Goal: Information Seeking & Learning: Learn about a topic

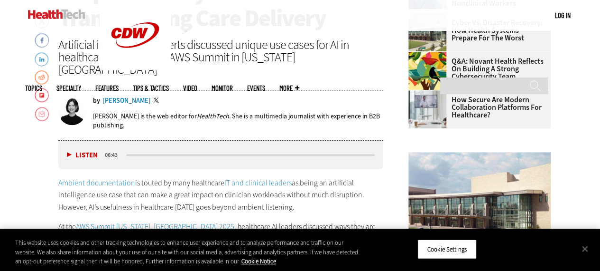
scroll to position [364, 0]
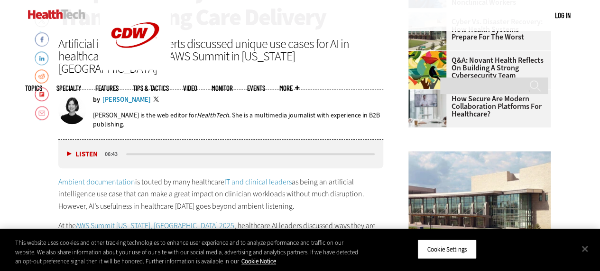
click at [120, 96] on div "[PERSON_NAME]" at bounding box center [127, 99] width 48 height 7
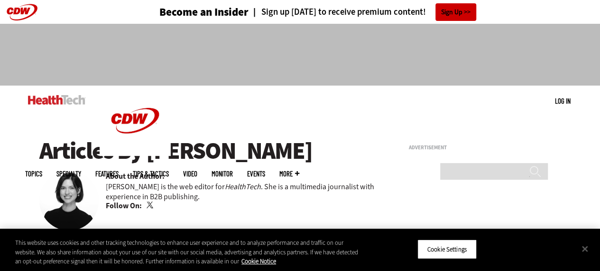
drag, startPoint x: 256, startPoint y: 150, endPoint x: 148, endPoint y: 154, distance: 108.3
click at [148, 154] on h1 "Articles By [PERSON_NAME]" at bounding box center [211, 151] width 345 height 26
copy h1 "[PERSON_NAME]"
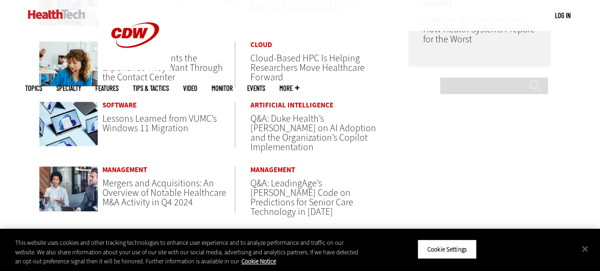
scroll to position [621, 0]
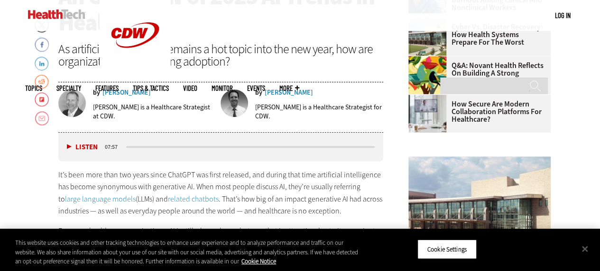
scroll to position [360, 0]
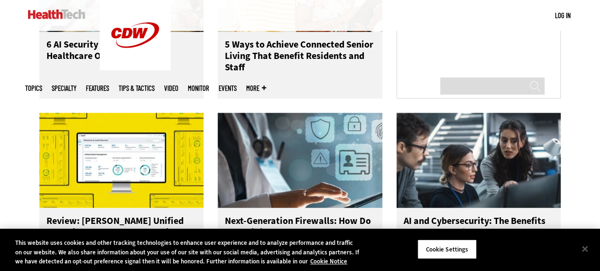
scroll to position [717, 0]
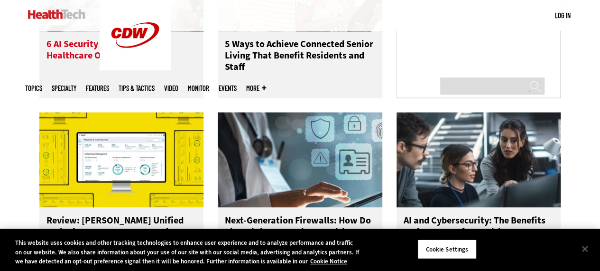
click at [128, 58] on h3 "6 AI Security Guidelines for Healthcare Organizations" at bounding box center [122, 57] width 150 height 38
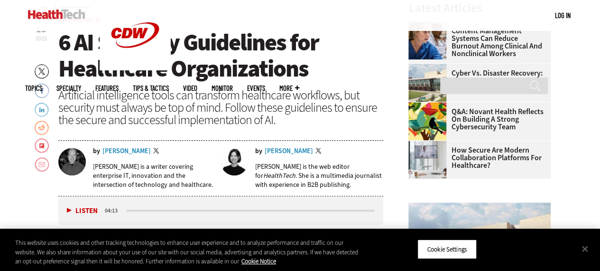
scroll to position [310, 0]
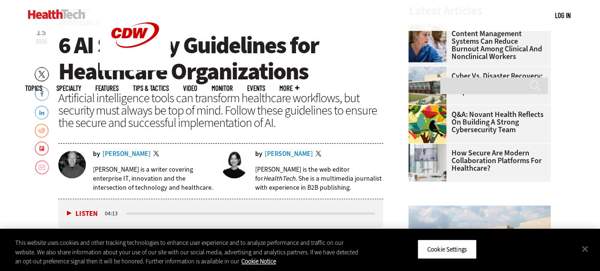
click at [131, 150] on div "[PERSON_NAME]" at bounding box center [127, 153] width 48 height 7
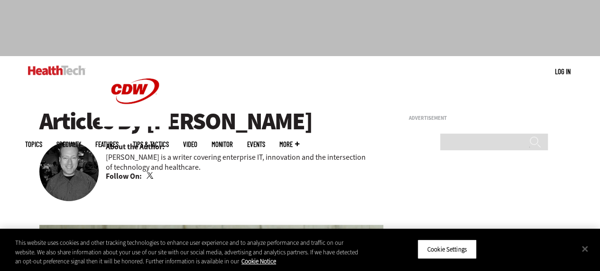
click at [227, 124] on h1 "Articles By [PERSON_NAME]" at bounding box center [211, 121] width 345 height 26
drag, startPoint x: 149, startPoint y: 122, endPoint x: 331, endPoint y: 120, distance: 181.8
click at [331, 120] on h1 "Articles By [PERSON_NAME]" at bounding box center [211, 121] width 345 height 26
copy h1 "[PERSON_NAME]"
